Goal: Transaction & Acquisition: Book appointment/travel/reservation

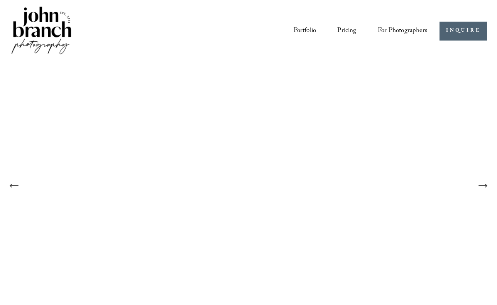
click at [260, 19] on div "Portfolio Pricing For Photographers Presets Education Courses" at bounding box center [218, 31] width 417 height 52
click at [346, 31] on link "Pricing" at bounding box center [346, 31] width 19 height 14
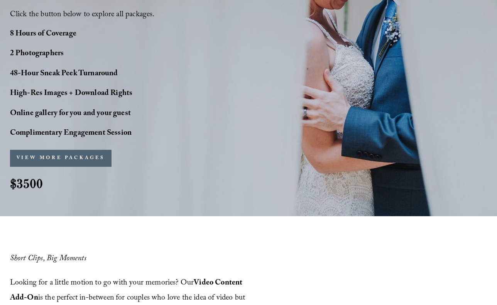
scroll to position [654, 0]
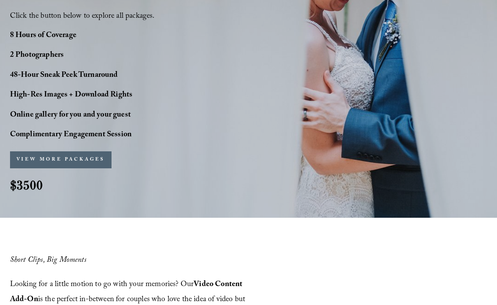
click at [81, 155] on button "VIEW MORE PACKAGES" at bounding box center [60, 159] width 101 height 17
click at [72, 160] on button "VIEW MORE PACKAGES" at bounding box center [60, 159] width 101 height 17
click at [76, 157] on button "VIEW MORE PACKAGES" at bounding box center [60, 159] width 101 height 17
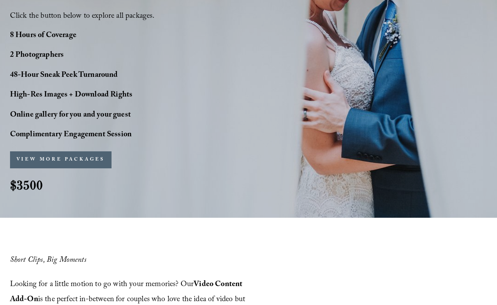
click at [76, 157] on button "VIEW MORE PACKAGES" at bounding box center [60, 159] width 101 height 17
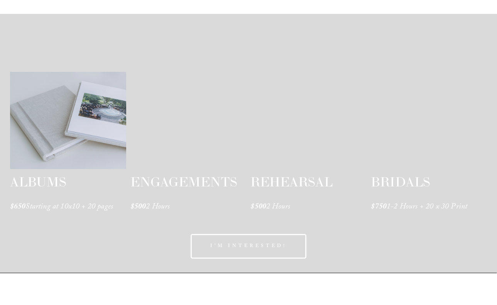
scroll to position [1185, 0]
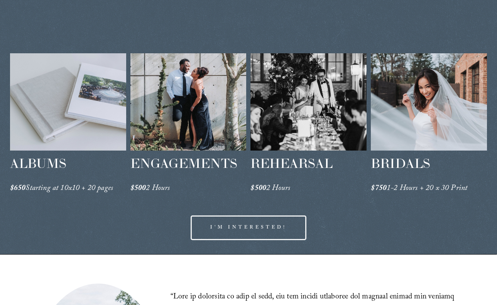
click at [264, 230] on link "I'M INTERESTED!" at bounding box center [249, 227] width 116 height 25
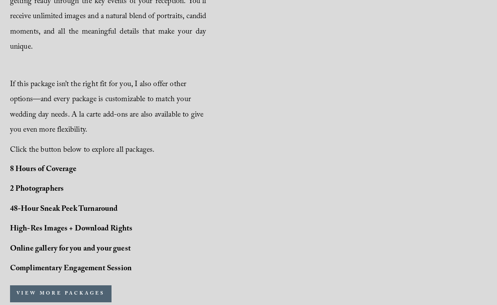
scroll to position [524, 0]
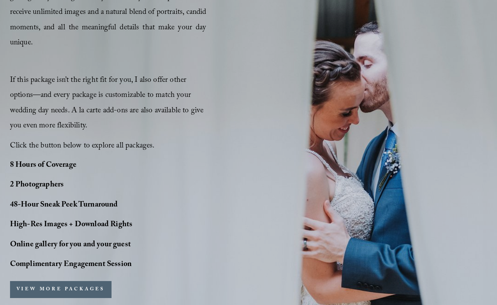
click at [73, 290] on button "VIEW MORE PACKAGES" at bounding box center [60, 289] width 101 height 17
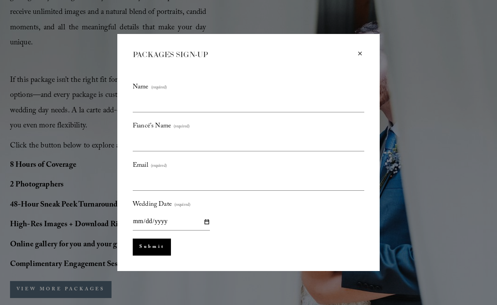
click at [357, 54] on div "×" at bounding box center [360, 53] width 8 height 8
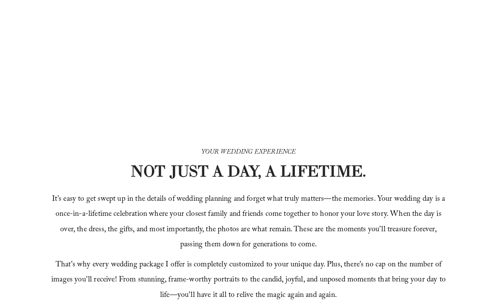
scroll to position [0, 0]
